Goal: Use online tool/utility: Utilize a website feature to perform a specific function

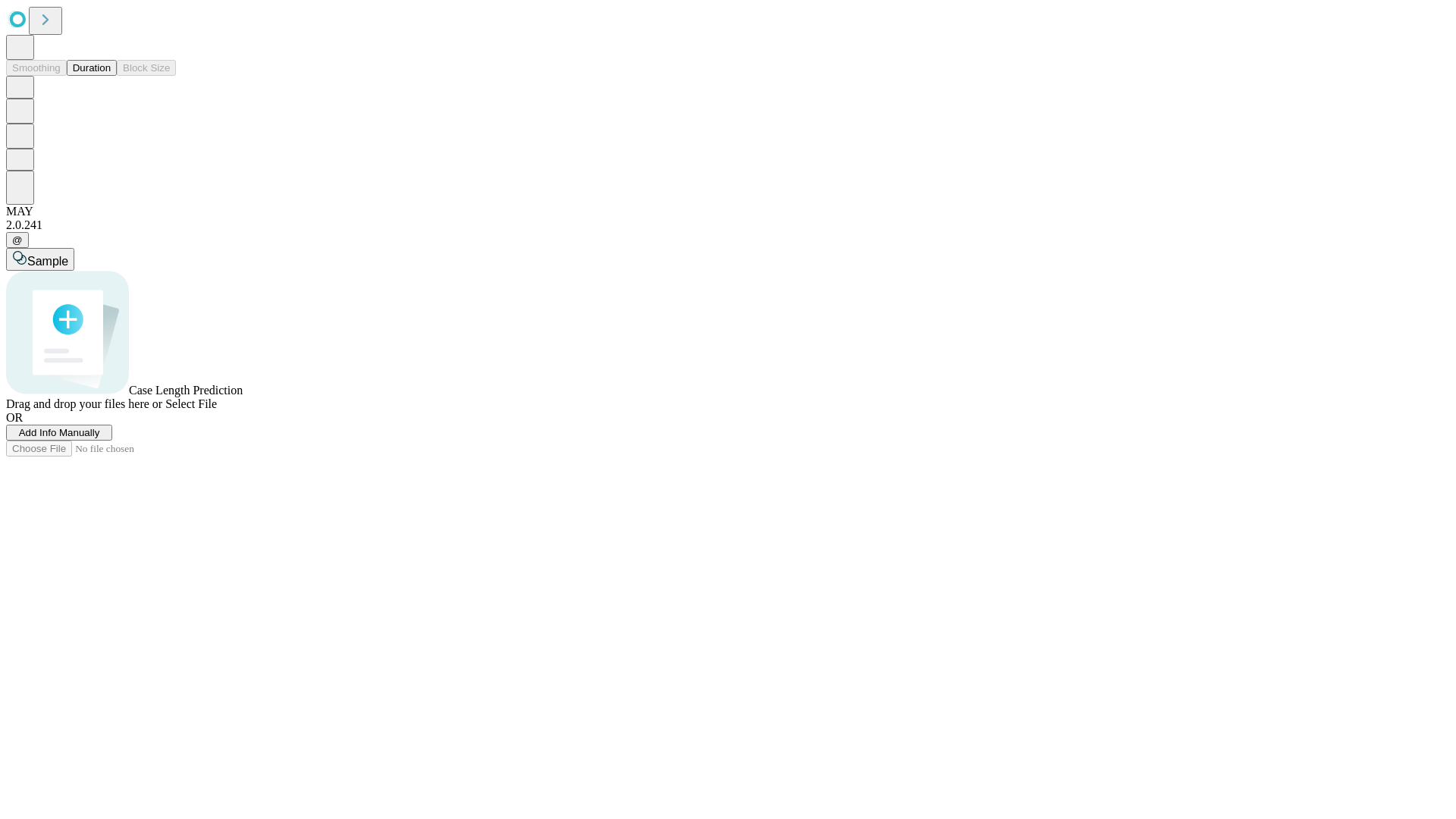
click at [110, 76] on button "Duration" at bounding box center [91, 68] width 50 height 16
click at [100, 438] on span "Add Info Manually" at bounding box center [59, 433] width 81 height 11
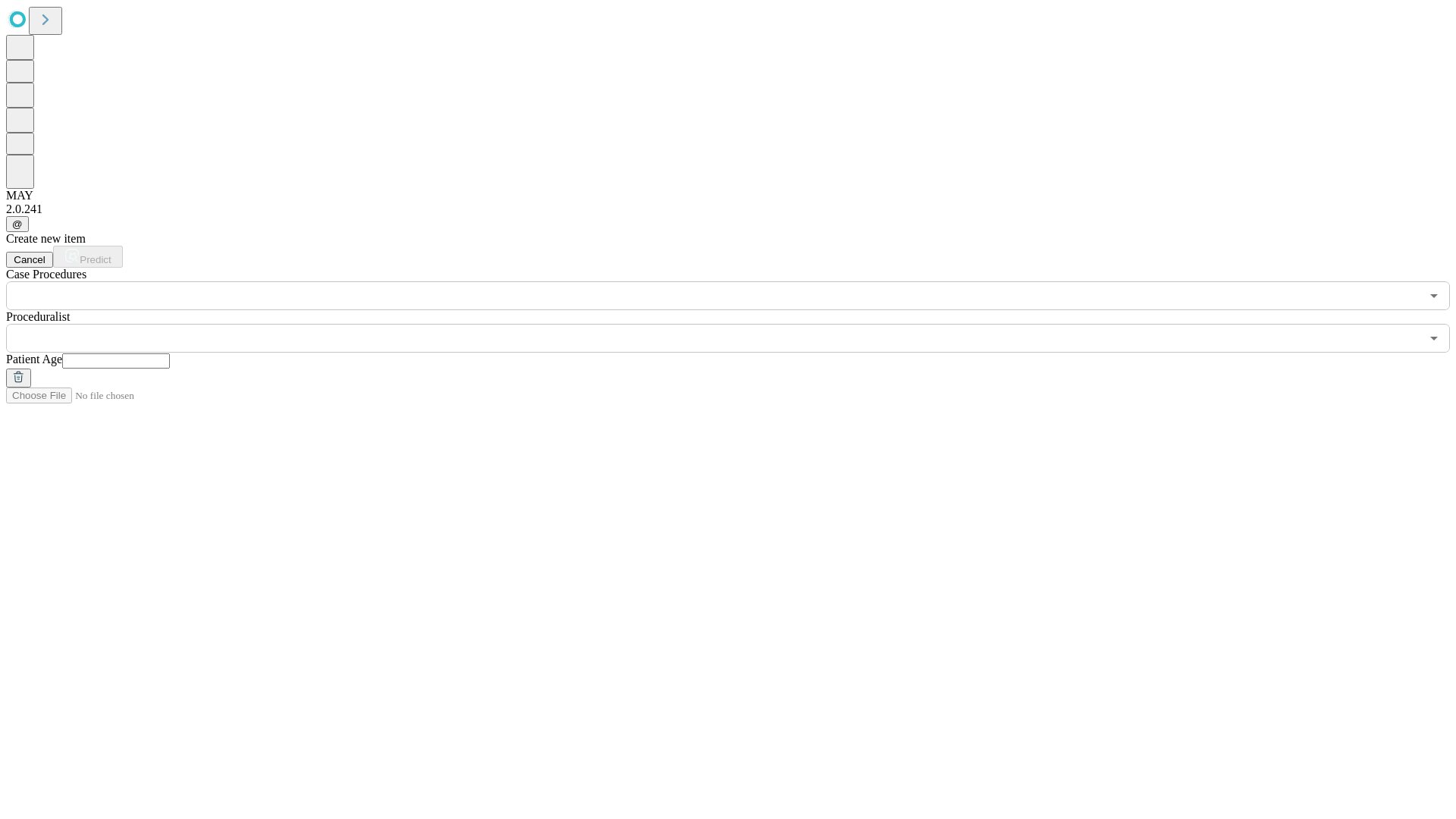
click at [169, 353] on input "text" at bounding box center [116, 360] width 108 height 15
type input "**"
click at [739, 324] on input "text" at bounding box center [713, 338] width 1414 height 29
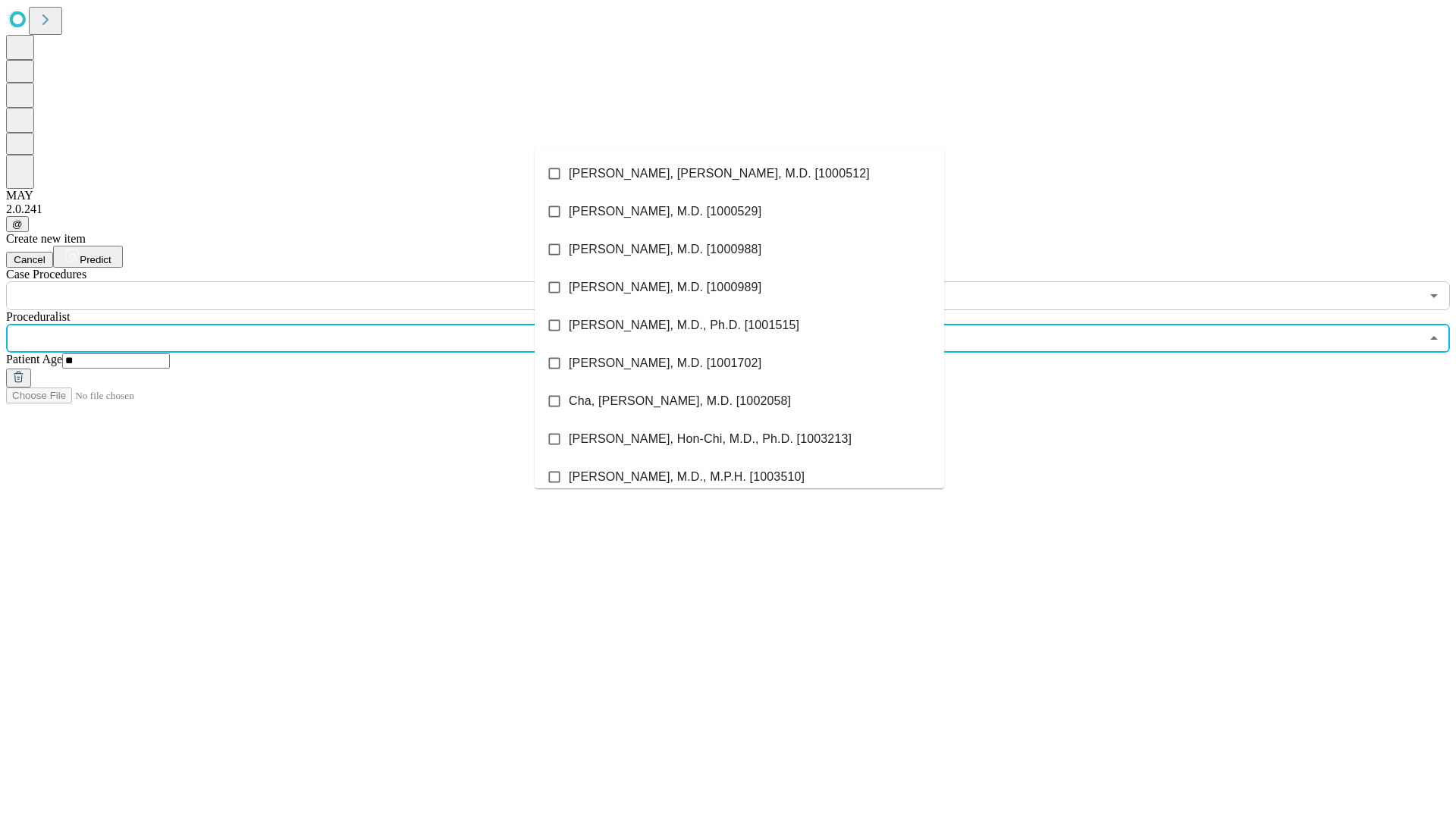
click at [739, 173] on li "[PERSON_NAME], [PERSON_NAME], M.D. [1000512]" at bounding box center [739, 173] width 409 height 38
click at [318, 281] on input "text" at bounding box center [713, 296] width 1414 height 29
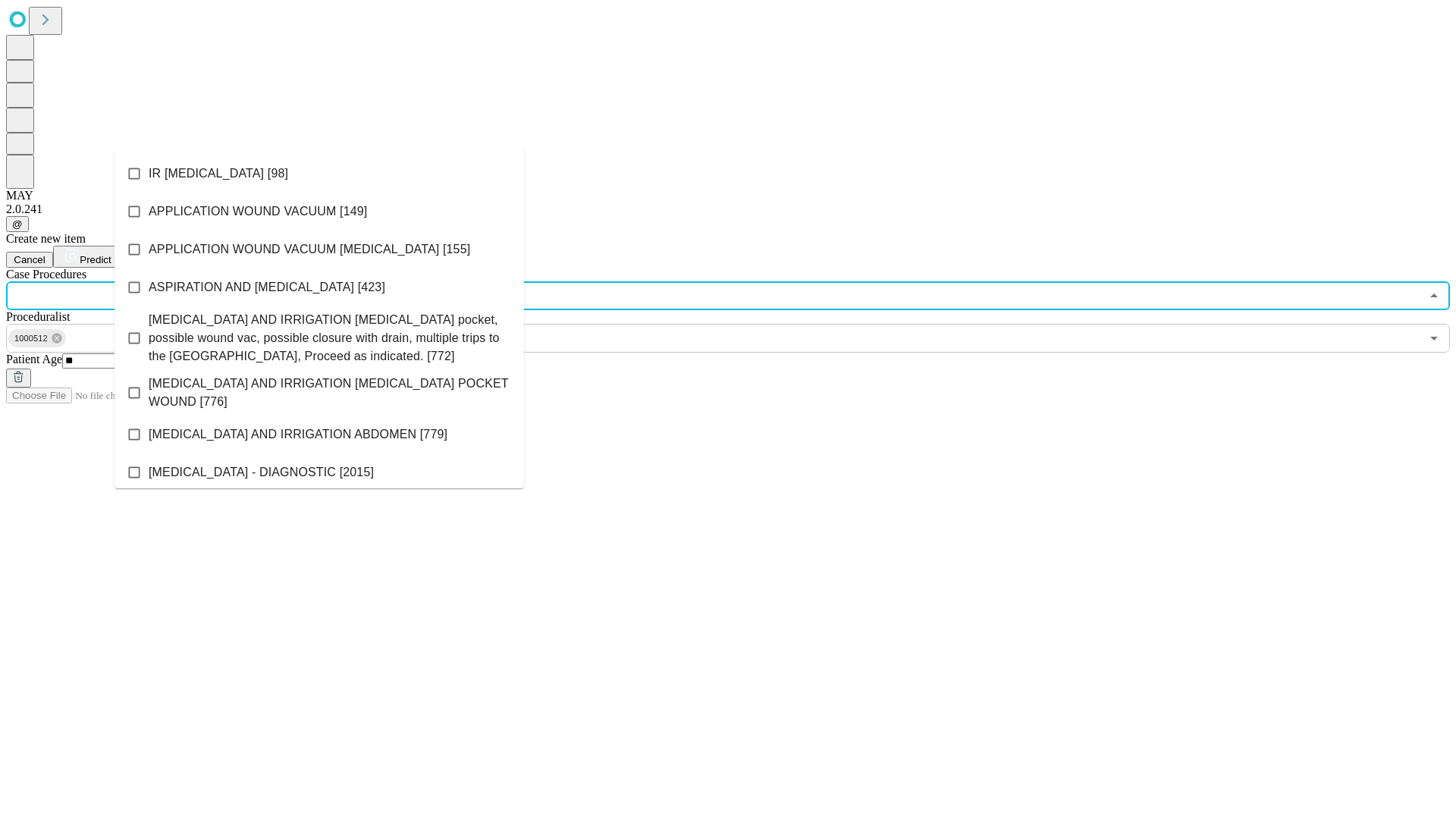
click at [319, 173] on li "IR [MEDICAL_DATA] [98]" at bounding box center [318, 173] width 409 height 38
click at [110, 254] on span "Predict" at bounding box center [95, 259] width 31 height 11
